Goal: Task Accomplishment & Management: Use online tool/utility

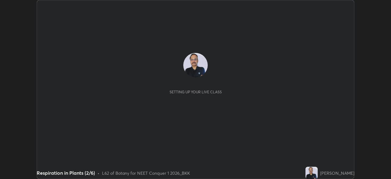
scroll to position [179, 391]
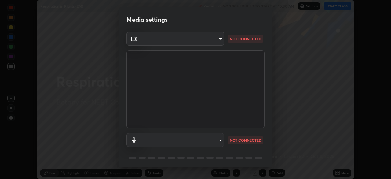
type input "ad6597066c7fc2f7d8a9df135791801f2c5e1b342417c3fbae4c684dc851fcd2"
click at [195, 136] on body "Erase all Respiration in Plants (2/6) Recording WAS SCHEDULED TO START AT 10:30…" at bounding box center [195, 89] width 391 height 179
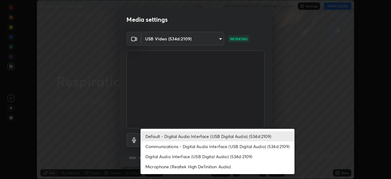
click at [172, 167] on li "Microphone (Realtek High Definition Audio)" at bounding box center [218, 166] width 154 height 10
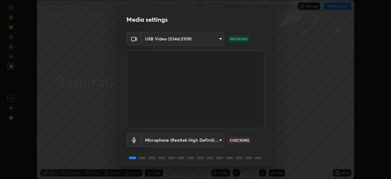
click at [175, 138] on body "Erase all Respiration in Plants (2/6) Recording WAS SCHEDULED TO START AT 10:30…" at bounding box center [195, 89] width 391 height 179
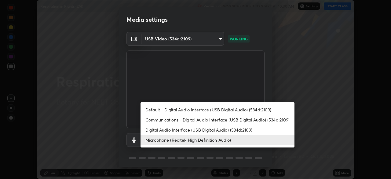
click at [169, 108] on li "Default - Digital Audio Interface (USB Digital Audio) (534d:2109)" at bounding box center [218, 110] width 154 height 10
type input "default"
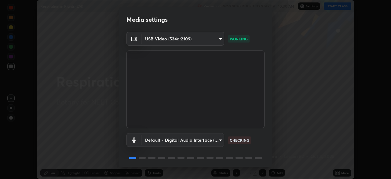
scroll to position [22, 0]
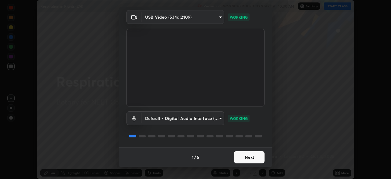
click at [249, 154] on button "Next" at bounding box center [249, 157] width 31 height 12
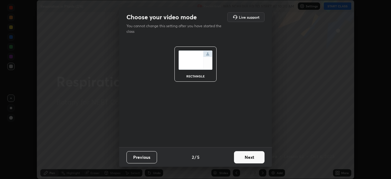
click at [256, 155] on button "Next" at bounding box center [249, 157] width 31 height 12
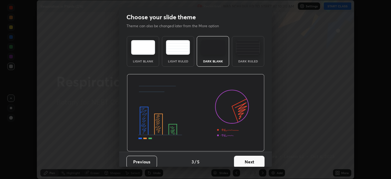
click at [253, 160] on button "Next" at bounding box center [249, 162] width 31 height 12
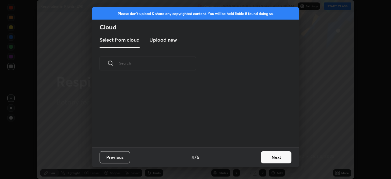
scroll to position [68, 196]
click at [275, 157] on button "Next" at bounding box center [276, 157] width 31 height 12
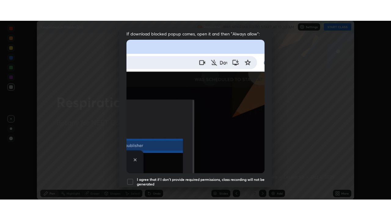
scroll to position [146, 0]
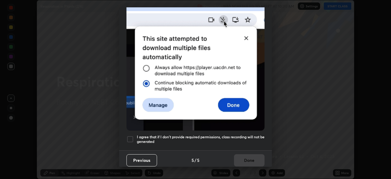
click at [132, 135] on div at bounding box center [130, 138] width 7 height 7
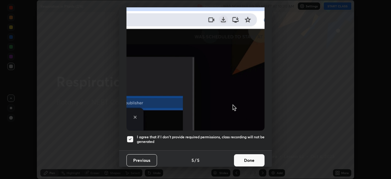
click at [247, 156] on button "Done" at bounding box center [249, 160] width 31 height 12
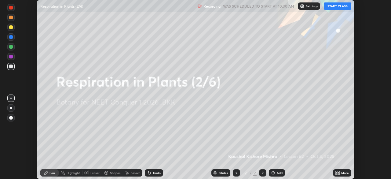
click at [339, 172] on icon at bounding box center [339, 172] width 2 height 2
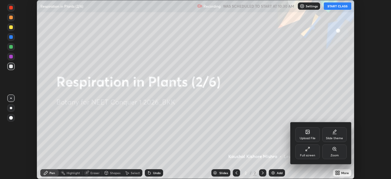
click at [307, 152] on div "Full screen" at bounding box center [308, 151] width 24 height 15
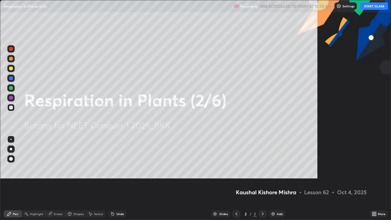
scroll to position [220, 391]
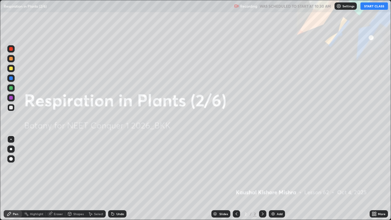
click at [369, 8] on button "START CLASS" at bounding box center [375, 5] width 28 height 7
click at [273, 179] on img at bounding box center [273, 214] width 5 height 5
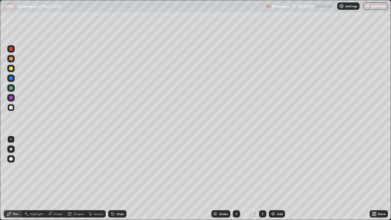
click at [11, 68] on div at bounding box center [11, 69] width 4 height 4
click at [12, 107] on div at bounding box center [11, 108] width 4 height 4
click at [12, 88] on div at bounding box center [11, 88] width 4 height 4
click at [11, 69] on div at bounding box center [11, 69] width 4 height 4
click at [10, 89] on div at bounding box center [11, 88] width 4 height 4
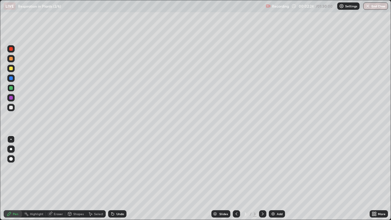
click at [11, 69] on div at bounding box center [11, 69] width 4 height 4
click at [12, 106] on div at bounding box center [11, 108] width 4 height 4
click at [11, 68] on div at bounding box center [11, 69] width 4 height 4
click at [13, 159] on div at bounding box center [10, 158] width 7 height 7
click at [58, 179] on div "Eraser" at bounding box center [58, 214] width 9 height 3
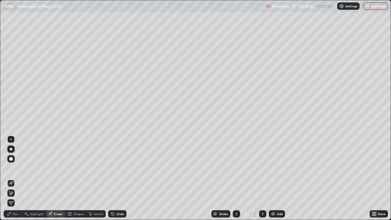
click at [18, 179] on div "Pen" at bounding box center [13, 213] width 18 height 7
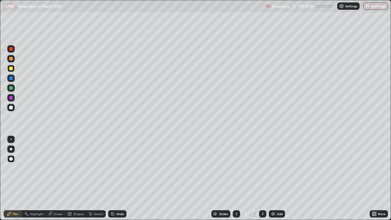
click at [13, 108] on div at bounding box center [11, 108] width 4 height 4
click at [275, 179] on div "Add" at bounding box center [277, 213] width 16 height 7
click at [14, 139] on div at bounding box center [10, 139] width 7 height 7
click at [13, 150] on div at bounding box center [10, 149] width 7 height 7
click at [10, 68] on div at bounding box center [11, 69] width 4 height 4
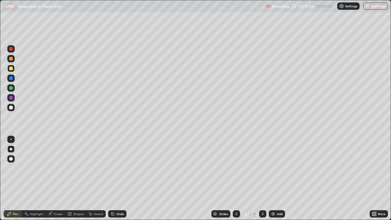
click at [10, 140] on div at bounding box center [10, 139] width 7 height 7
click at [11, 88] on div at bounding box center [11, 88] width 4 height 4
click at [54, 179] on div "Eraser" at bounding box center [58, 214] width 9 height 3
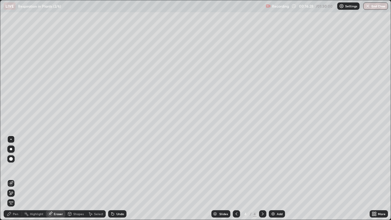
click at [17, 179] on div "Pen" at bounding box center [16, 214] width 6 height 3
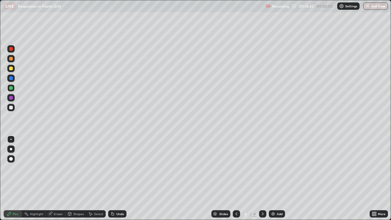
click at [11, 107] on div at bounding box center [11, 108] width 4 height 4
click at [272, 179] on img at bounding box center [273, 214] width 5 height 5
click at [14, 109] on div at bounding box center [10, 107] width 7 height 7
click at [52, 179] on icon at bounding box center [50, 214] width 5 height 5
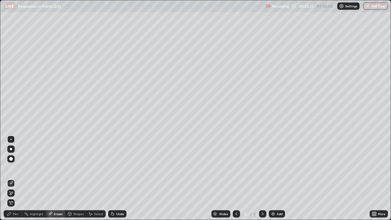
click at [18, 179] on div "Pen" at bounding box center [16, 214] width 6 height 3
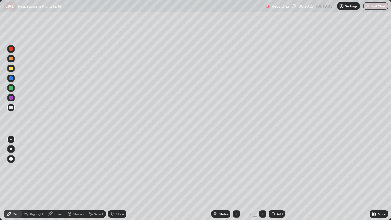
click at [12, 69] on div at bounding box center [11, 69] width 4 height 4
click at [11, 79] on div at bounding box center [11, 78] width 4 height 4
click at [13, 87] on div at bounding box center [11, 88] width 4 height 4
click at [54, 179] on div "Eraser" at bounding box center [58, 214] width 9 height 3
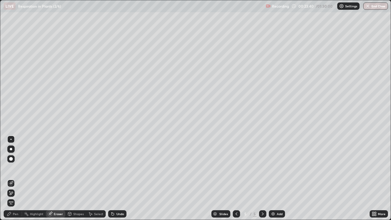
click at [15, 179] on div "Pen" at bounding box center [16, 214] width 6 height 3
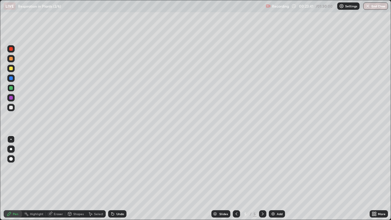
click at [12, 69] on div at bounding box center [11, 69] width 4 height 4
click at [11, 78] on div at bounding box center [11, 78] width 4 height 4
click at [12, 87] on div at bounding box center [11, 88] width 4 height 4
click at [11, 89] on div at bounding box center [11, 88] width 4 height 4
click at [53, 179] on div "Eraser" at bounding box center [56, 213] width 20 height 7
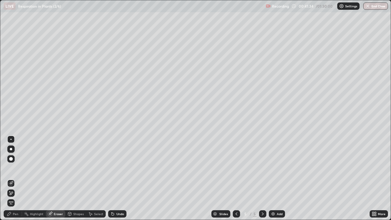
click at [12, 159] on div at bounding box center [11, 159] width 4 height 4
click at [17, 179] on div "Pen" at bounding box center [16, 214] width 6 height 3
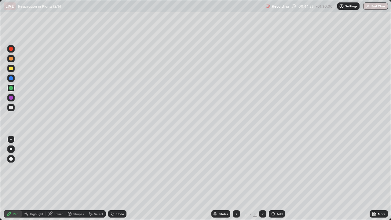
click at [13, 70] on div at bounding box center [10, 68] width 7 height 7
click at [272, 179] on img at bounding box center [273, 214] width 5 height 5
click at [12, 88] on div at bounding box center [11, 88] width 4 height 4
click at [12, 70] on div at bounding box center [10, 68] width 7 height 7
click at [11, 87] on div at bounding box center [11, 88] width 4 height 4
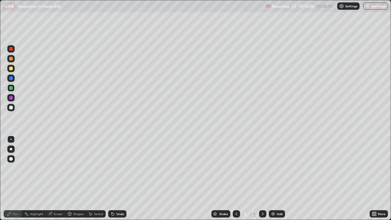
click at [272, 179] on div "Slides 6 / 6 Add" at bounding box center [248, 214] width 243 height 12
click at [272, 179] on img at bounding box center [273, 214] width 5 height 5
click at [12, 70] on div at bounding box center [10, 68] width 7 height 7
click at [13, 109] on div at bounding box center [10, 107] width 7 height 7
click at [11, 68] on div at bounding box center [11, 69] width 4 height 4
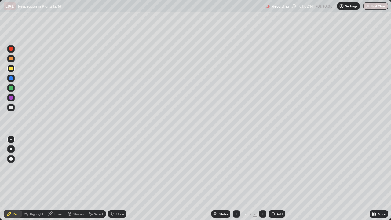
click at [274, 179] on img at bounding box center [273, 214] width 5 height 5
click at [12, 107] on div at bounding box center [11, 108] width 4 height 4
click at [12, 68] on div at bounding box center [11, 69] width 4 height 4
click at [236, 179] on icon at bounding box center [236, 214] width 5 height 5
click at [233, 179] on div at bounding box center [236, 213] width 7 height 7
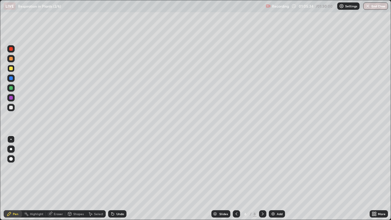
click at [236, 179] on icon at bounding box center [236, 214] width 5 height 5
click at [259, 179] on div at bounding box center [262, 213] width 7 height 7
click at [262, 179] on icon at bounding box center [263, 214] width 5 height 5
click at [261, 179] on icon at bounding box center [263, 214] width 5 height 5
click at [274, 179] on div "Add" at bounding box center [277, 213] width 16 height 7
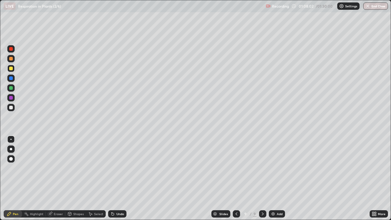
click at [12, 109] on div at bounding box center [11, 108] width 4 height 4
click at [13, 69] on div at bounding box center [10, 68] width 7 height 7
click at [12, 107] on div at bounding box center [11, 108] width 4 height 4
click at [12, 89] on div at bounding box center [11, 88] width 4 height 4
click at [10, 107] on div at bounding box center [11, 108] width 4 height 4
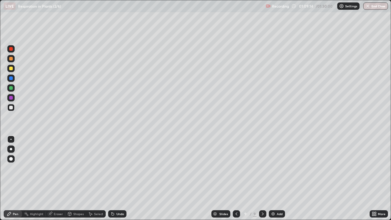
click at [11, 88] on div at bounding box center [11, 88] width 4 height 4
click at [11, 106] on div at bounding box center [11, 108] width 4 height 4
click at [9, 87] on div at bounding box center [11, 88] width 4 height 4
click at [12, 69] on div at bounding box center [11, 69] width 4 height 4
click at [272, 179] on img at bounding box center [273, 214] width 5 height 5
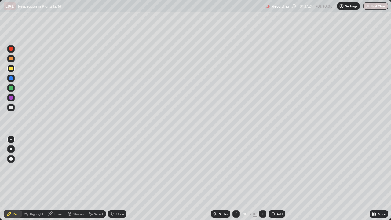
click at [12, 88] on div at bounding box center [11, 88] width 4 height 4
click at [11, 110] on div at bounding box center [10, 107] width 7 height 7
click at [57, 179] on div "Eraser" at bounding box center [56, 213] width 20 height 7
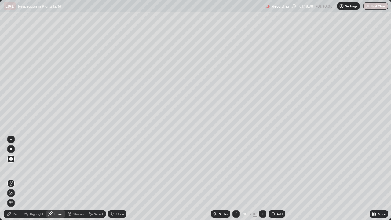
click at [18, 179] on div "Pen" at bounding box center [13, 213] width 18 height 7
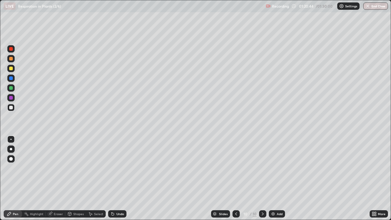
click at [368, 7] on img "button" at bounding box center [368, 6] width 5 height 5
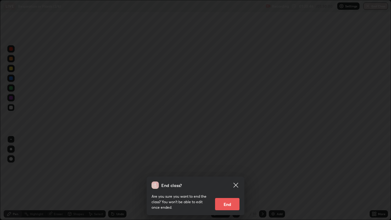
click at [225, 179] on button "End" at bounding box center [227, 204] width 24 height 12
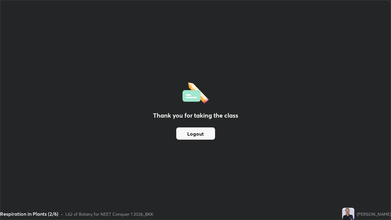
click at [203, 132] on button "Logout" at bounding box center [195, 134] width 39 height 12
